Goal: Task Accomplishment & Management: Manage account settings

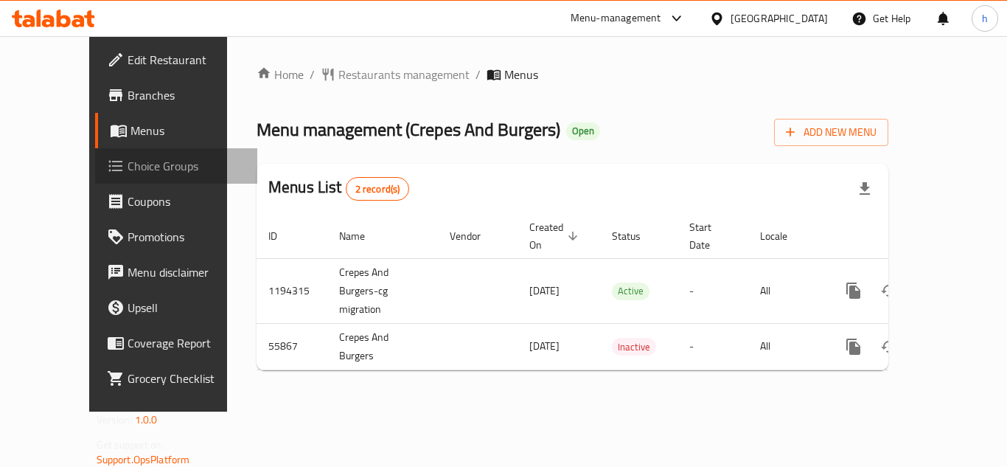
click at [128, 170] on span "Choice Groups" at bounding box center [187, 166] width 118 height 18
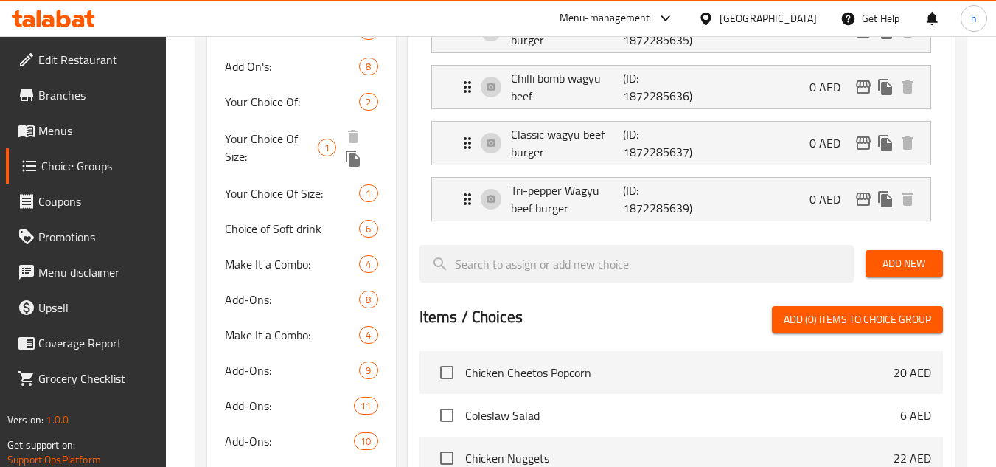
scroll to position [811, 0]
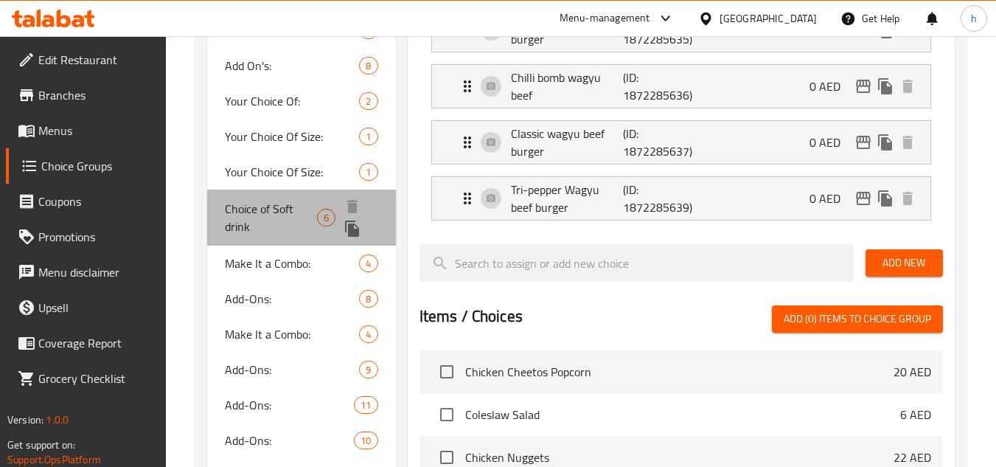
click at [258, 207] on span "Choice of Soft drink" at bounding box center [271, 217] width 92 height 35
type input "Choice of Soft drink"
type input "اختيار مشروب غازي"
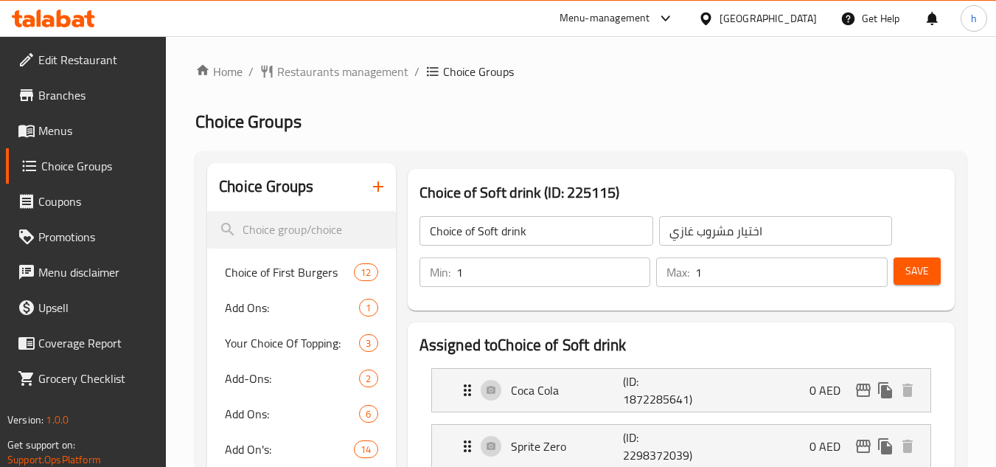
scroll to position [0, 0]
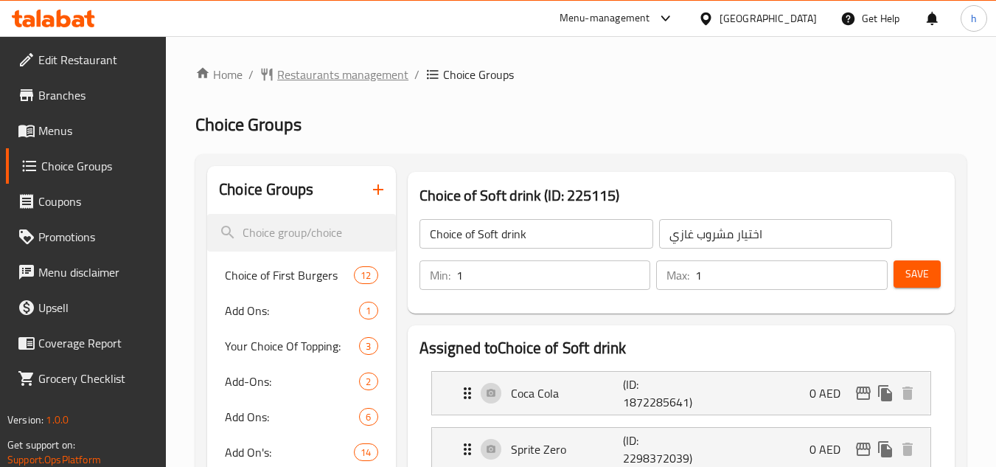
click at [338, 83] on span "Restaurants management" at bounding box center [342, 75] width 131 height 18
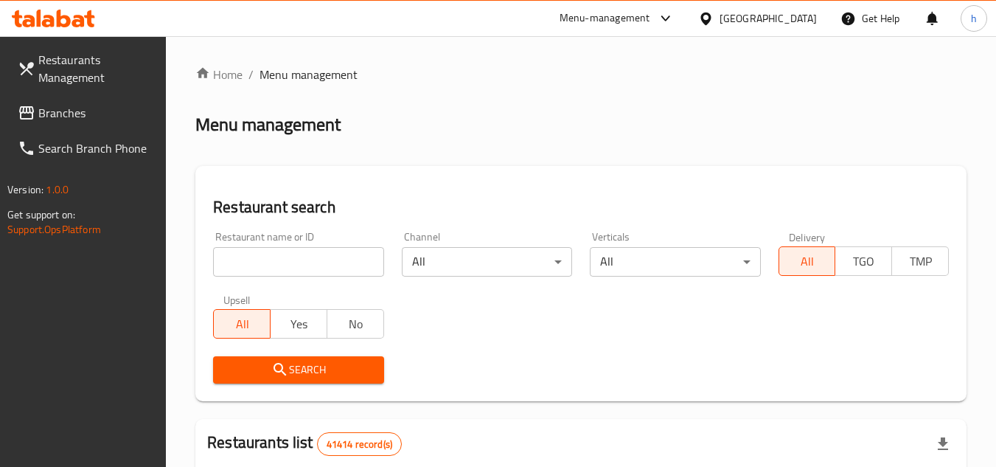
click at [780, 13] on div "[GEOGRAPHIC_DATA]" at bounding box center [768, 18] width 97 height 16
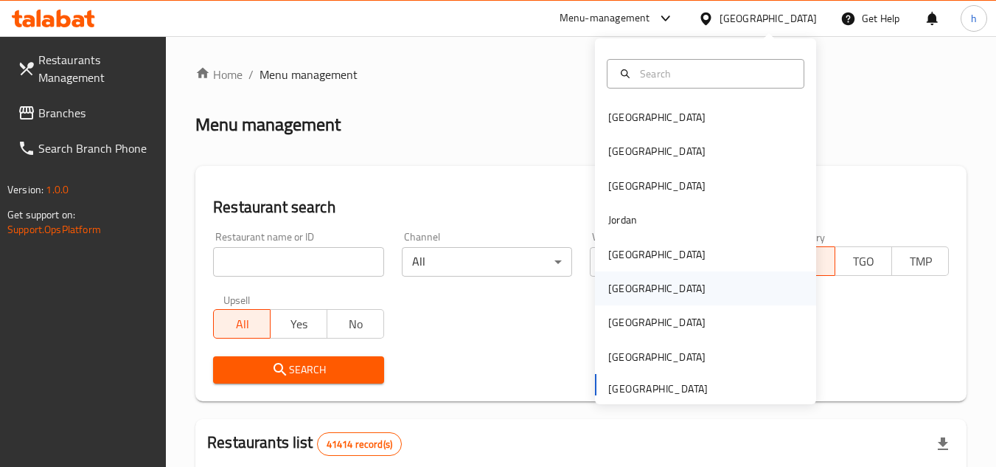
click at [630, 293] on div "[GEOGRAPHIC_DATA]" at bounding box center [656, 288] width 121 height 34
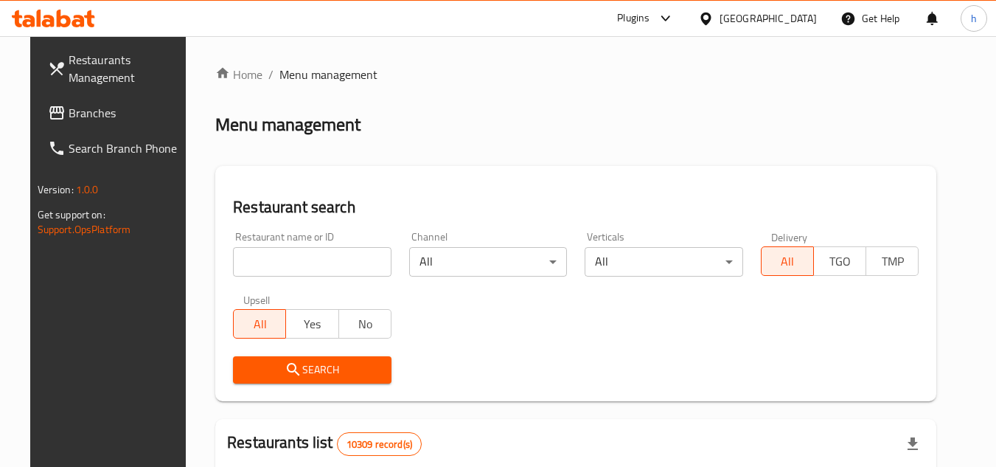
click at [74, 108] on span "Branches" at bounding box center [127, 113] width 116 height 18
